Goal: Information Seeking & Learning: Learn about a topic

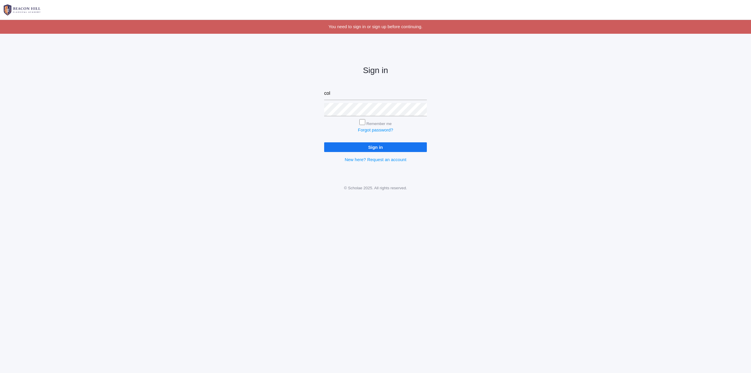
type input "[PERSON_NAME][EMAIL_ADDRESS][DOMAIN_NAME]"
click at [324, 142] on input "Sign in" at bounding box center [375, 147] width 103 height 10
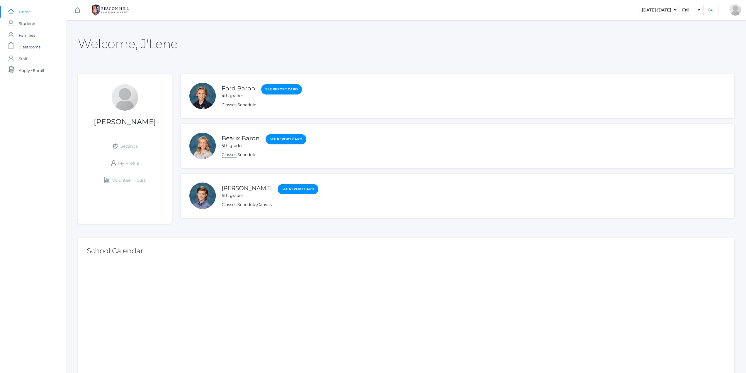
click at [232, 155] on link "Classes" at bounding box center [229, 155] width 15 height 6
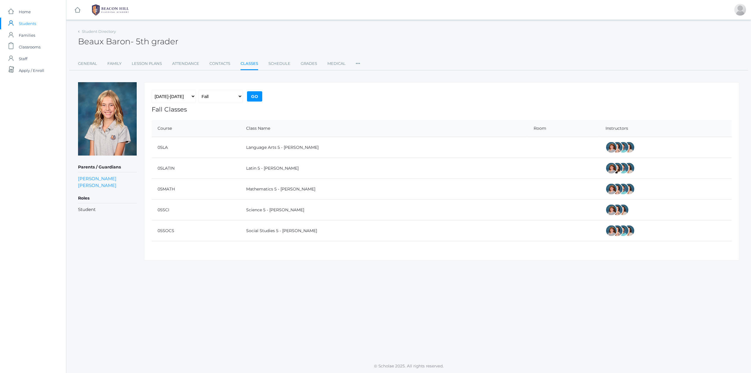
click at [159, 111] on h1 "Fall Classes" at bounding box center [442, 109] width 580 height 7
click at [277, 64] on link "Schedule" at bounding box center [279, 64] width 22 height 12
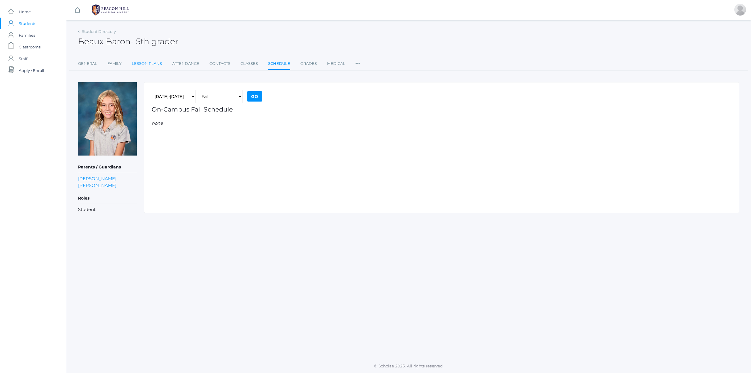
click at [147, 59] on link "Lesson Plans" at bounding box center [147, 64] width 30 height 12
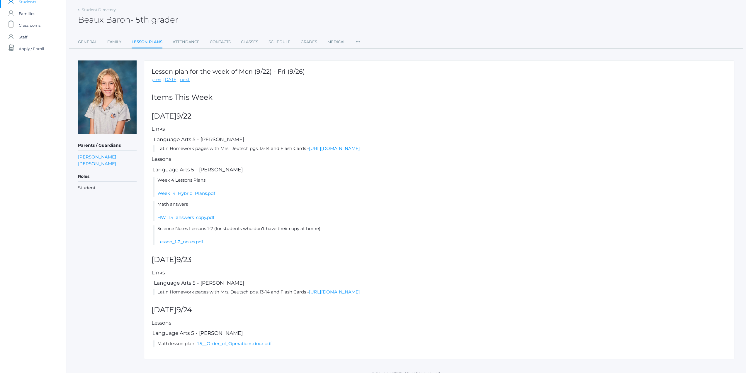
scroll to position [28, 0]
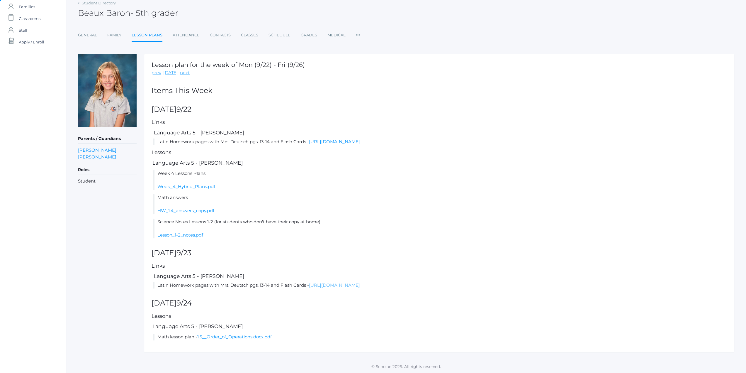
click at [360, 286] on link "[URL][DOMAIN_NAME]" at bounding box center [334, 285] width 51 height 6
